Goal: Information Seeking & Learning: Learn about a topic

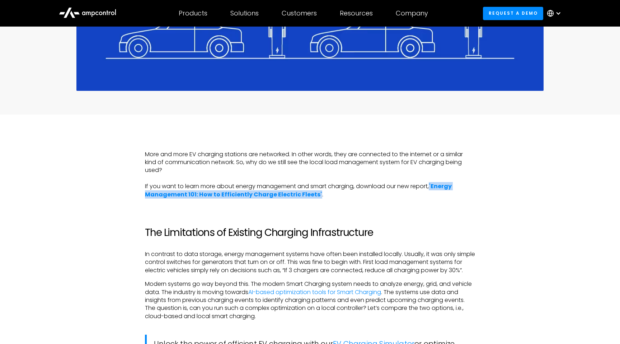
scroll to position [434, 0]
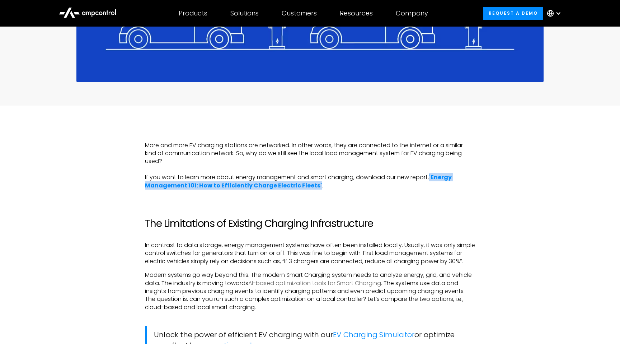
click at [311, 279] on link "AI-based optimization tools for Smart Charging" at bounding box center [314, 283] width 133 height 8
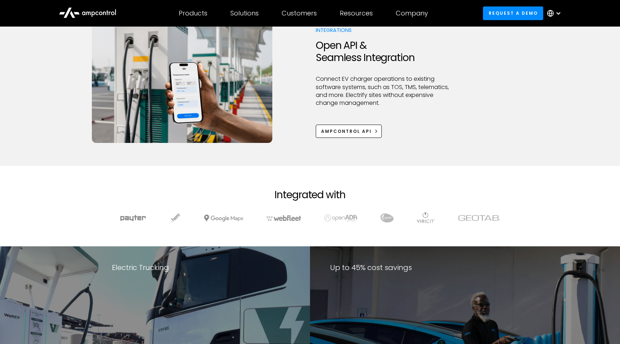
scroll to position [1017, 0]
